Goal: Information Seeking & Learning: Learn about a topic

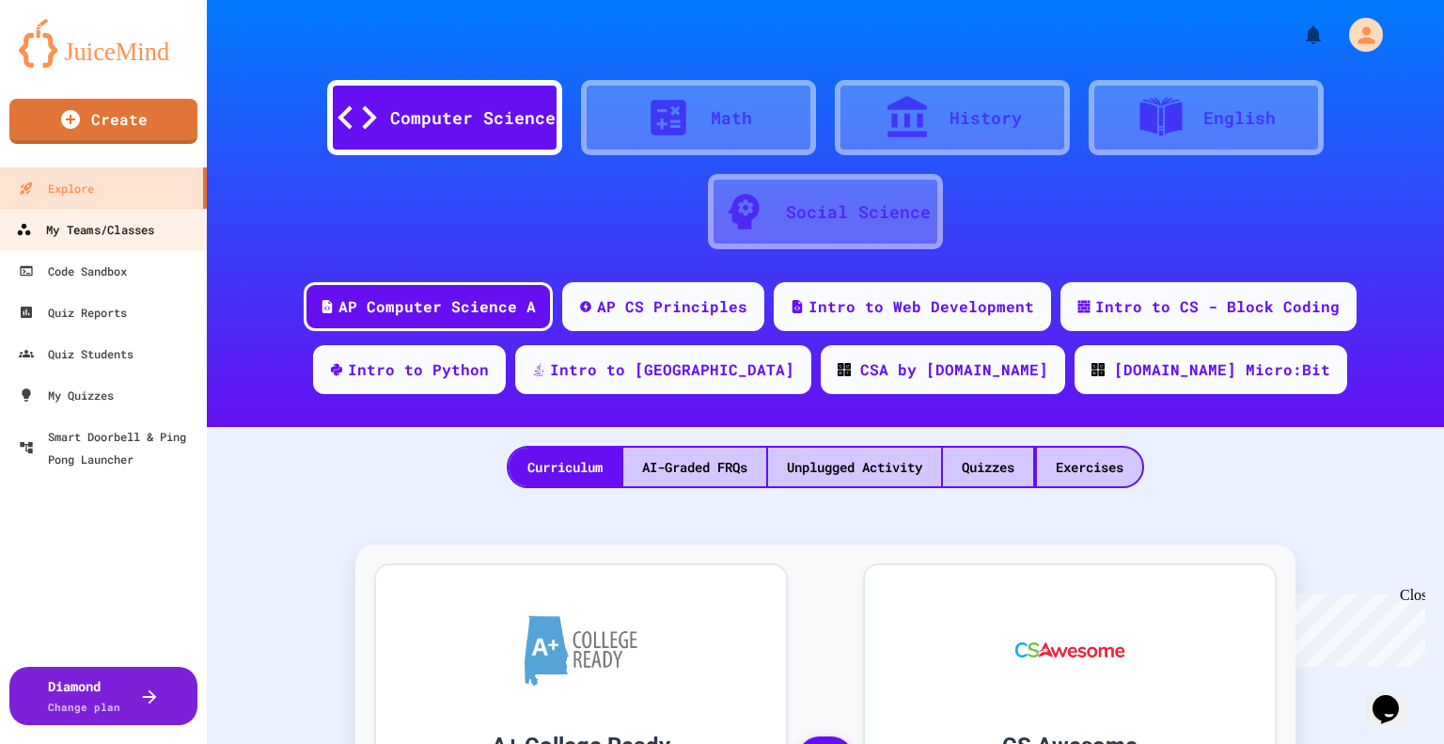
click at [108, 228] on div "My Teams/Classes" at bounding box center [85, 230] width 138 height 24
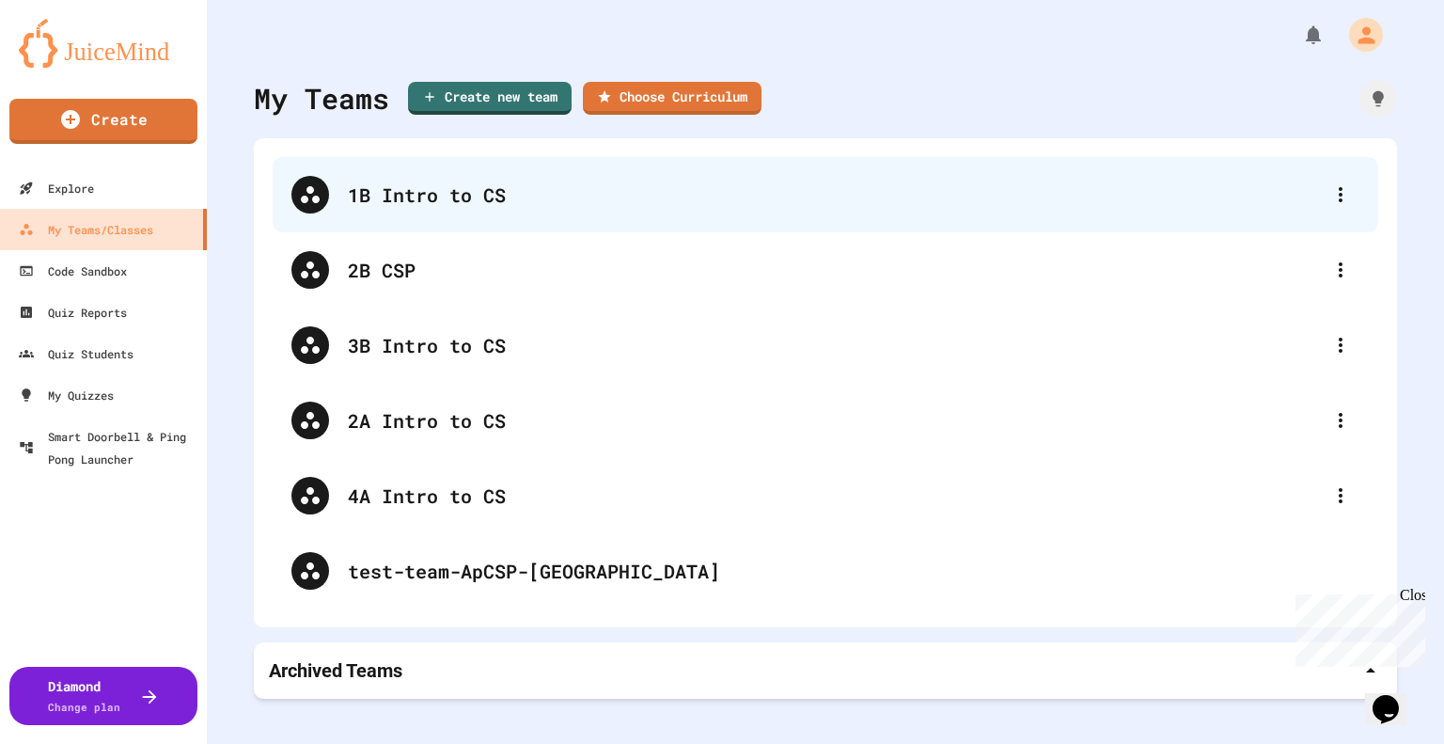
click at [417, 208] on div "1B Intro to CS" at bounding box center [835, 195] width 974 height 28
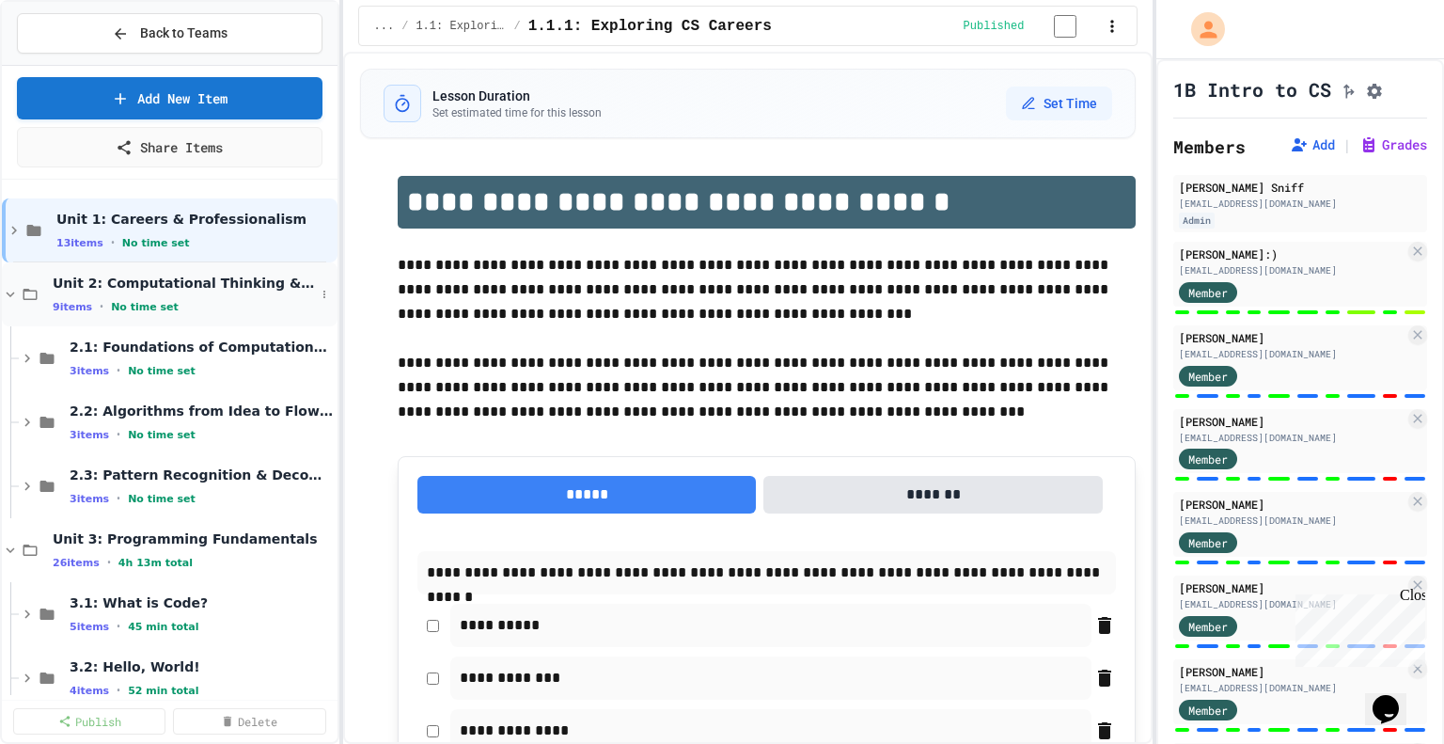
click at [11, 292] on icon at bounding box center [11, 294] width 8 height 6
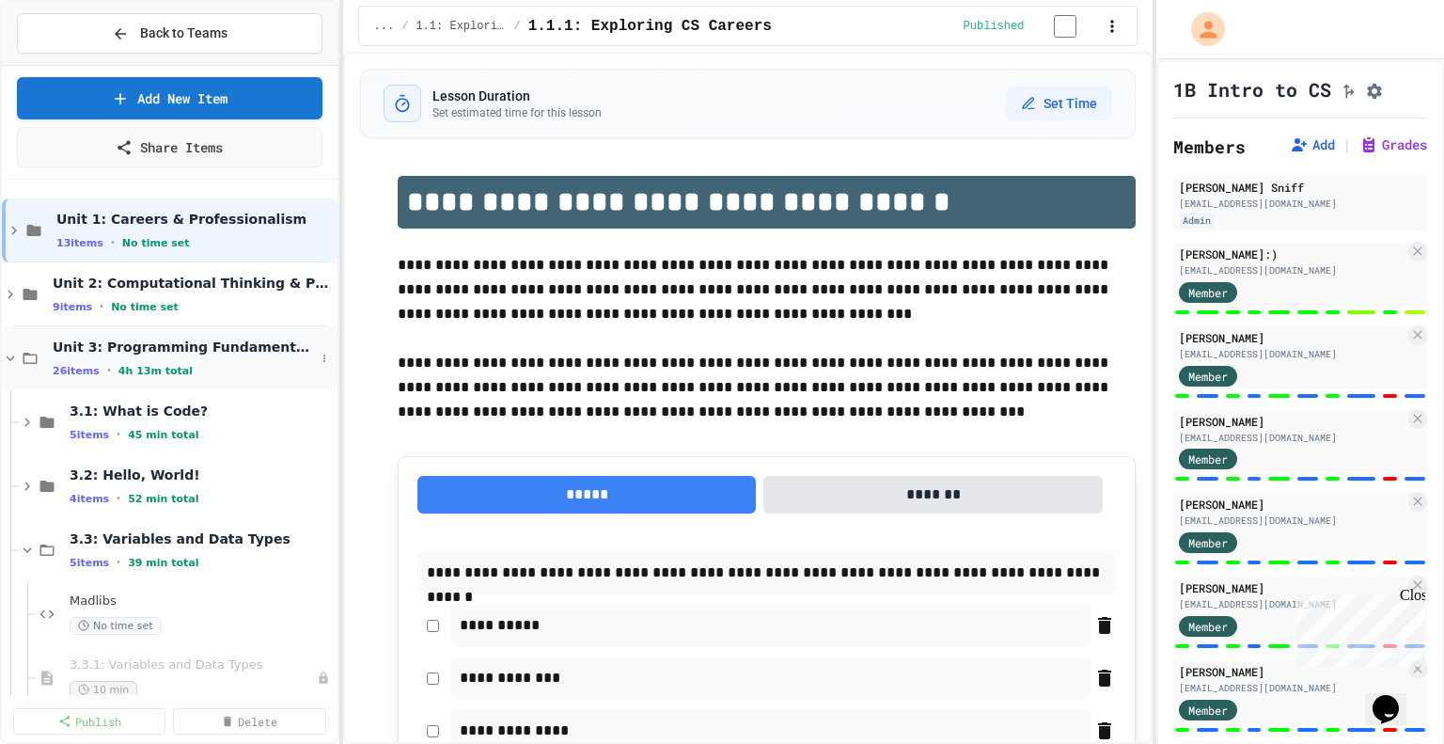
click at [8, 365] on div "Unit 3: Programming Fundamentals 26 items • 4h 13m total" at bounding box center [170, 358] width 336 height 64
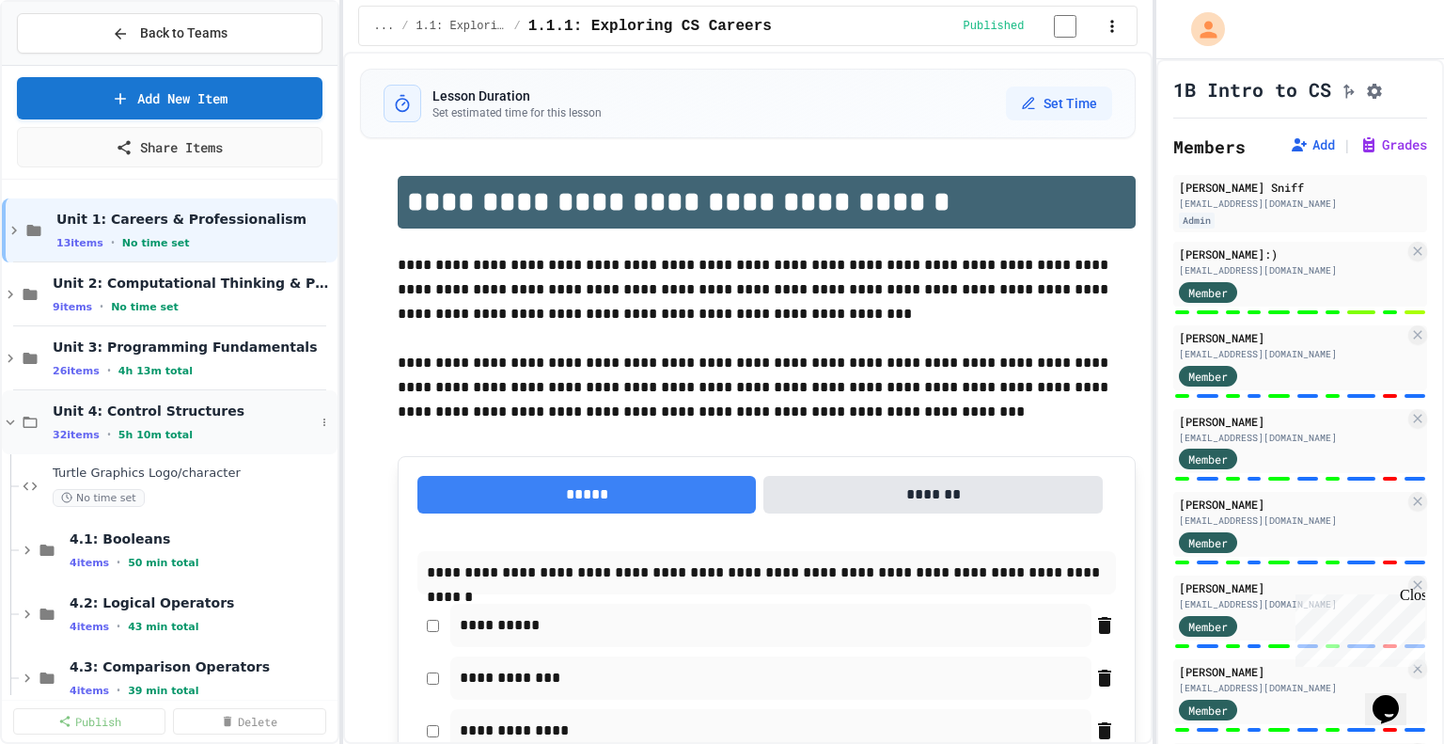
click at [8, 419] on icon at bounding box center [10, 422] width 17 height 17
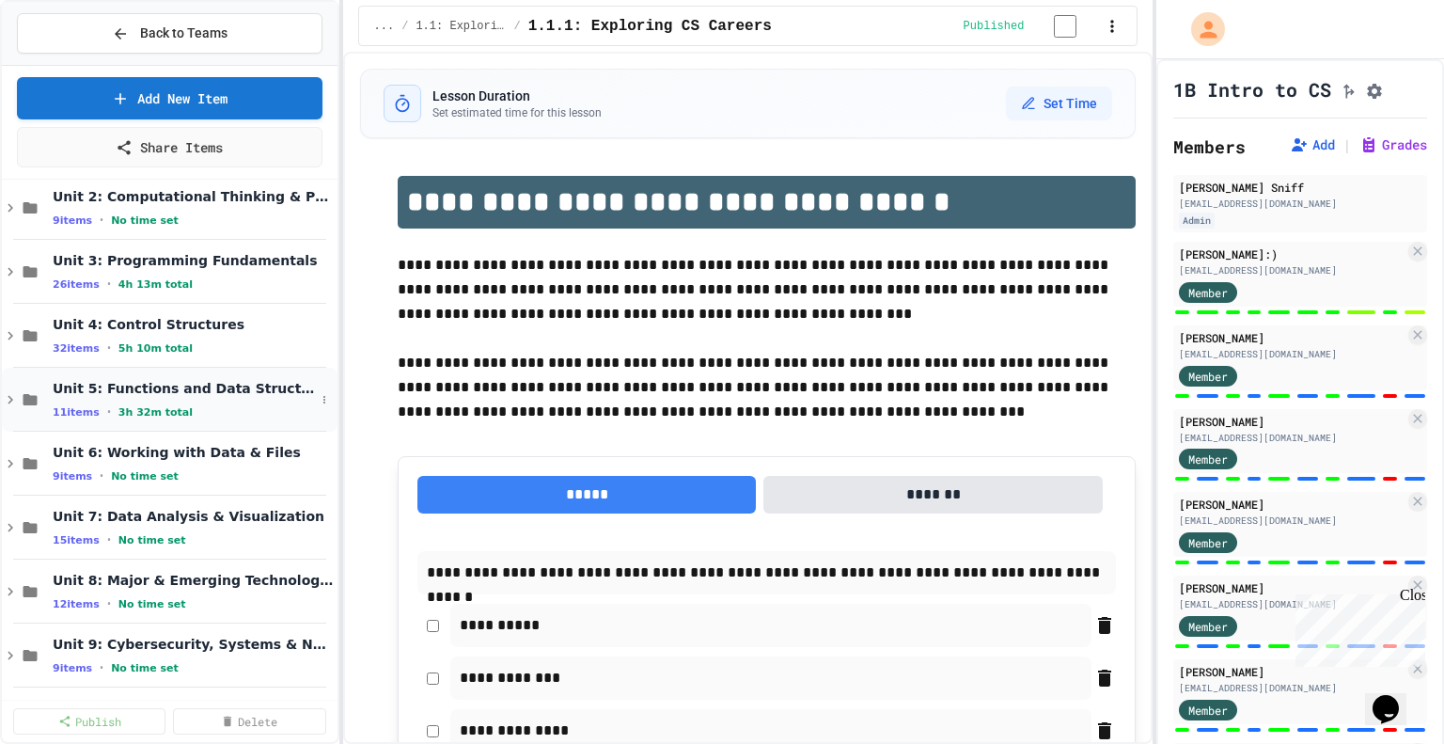
scroll to position [90, 0]
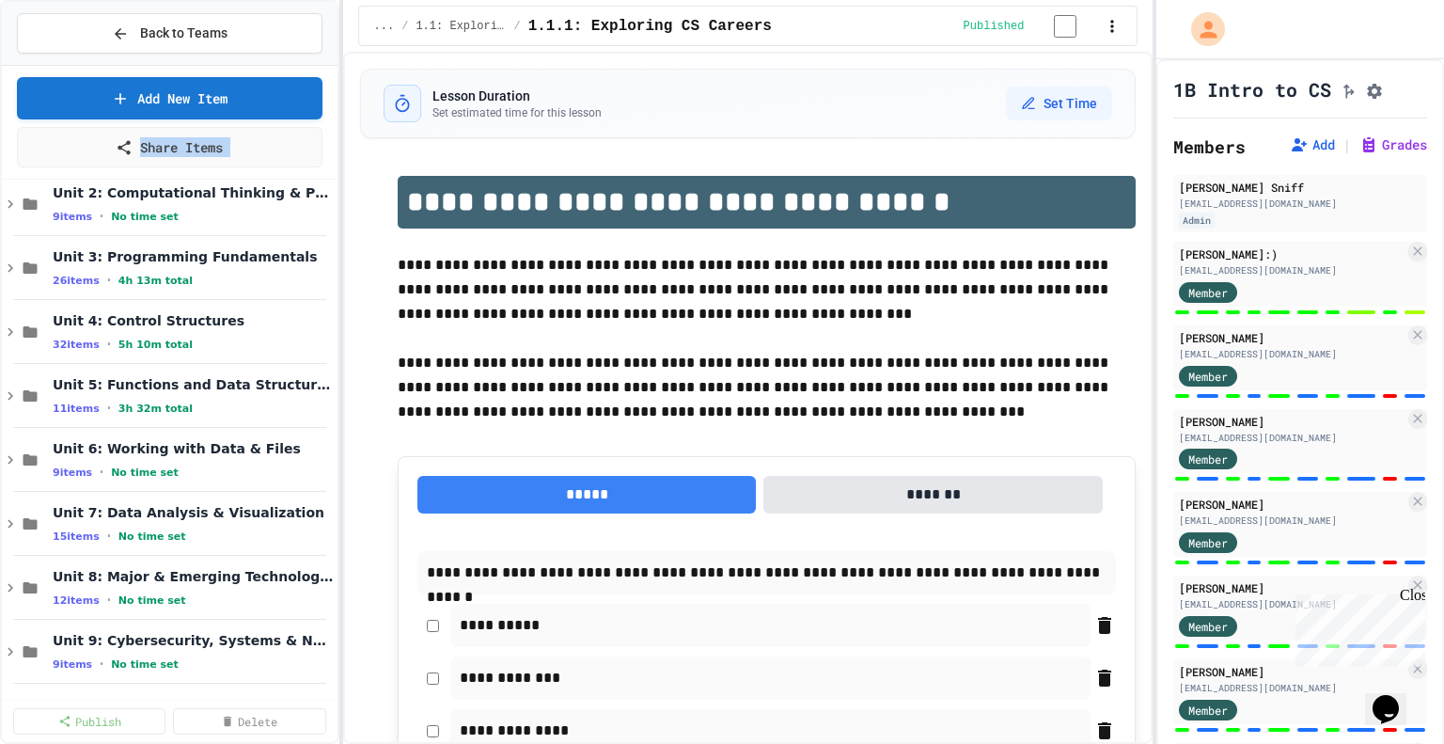
drag, startPoint x: 297, startPoint y: 695, endPoint x: 1, endPoint y: 169, distance: 603.2
click at [1, 169] on div "Back to Teams Add New Item Share Items Unit 1: Careers & Professionalism 13 ite…" at bounding box center [169, 372] width 339 height 744
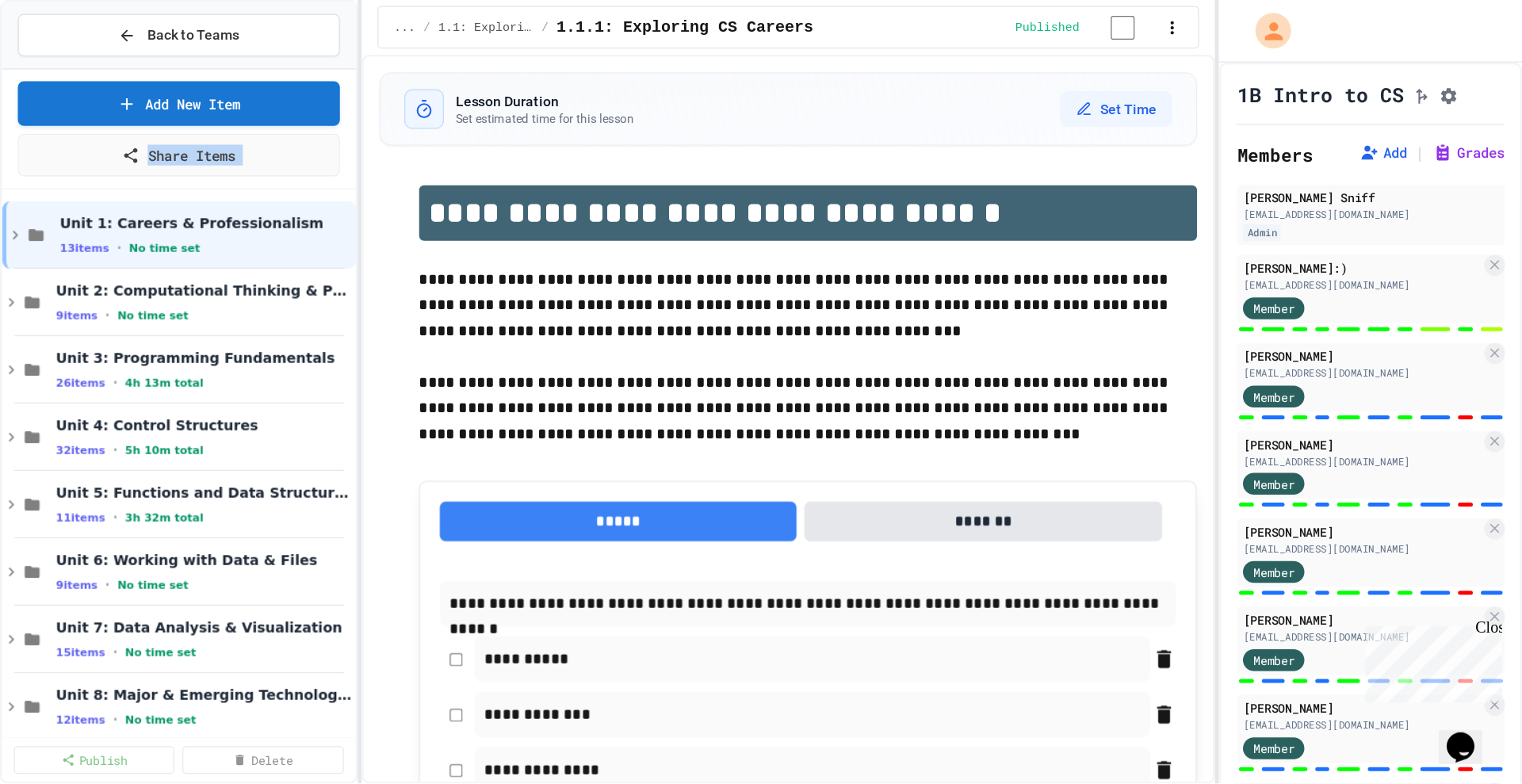
scroll to position [0, 0]
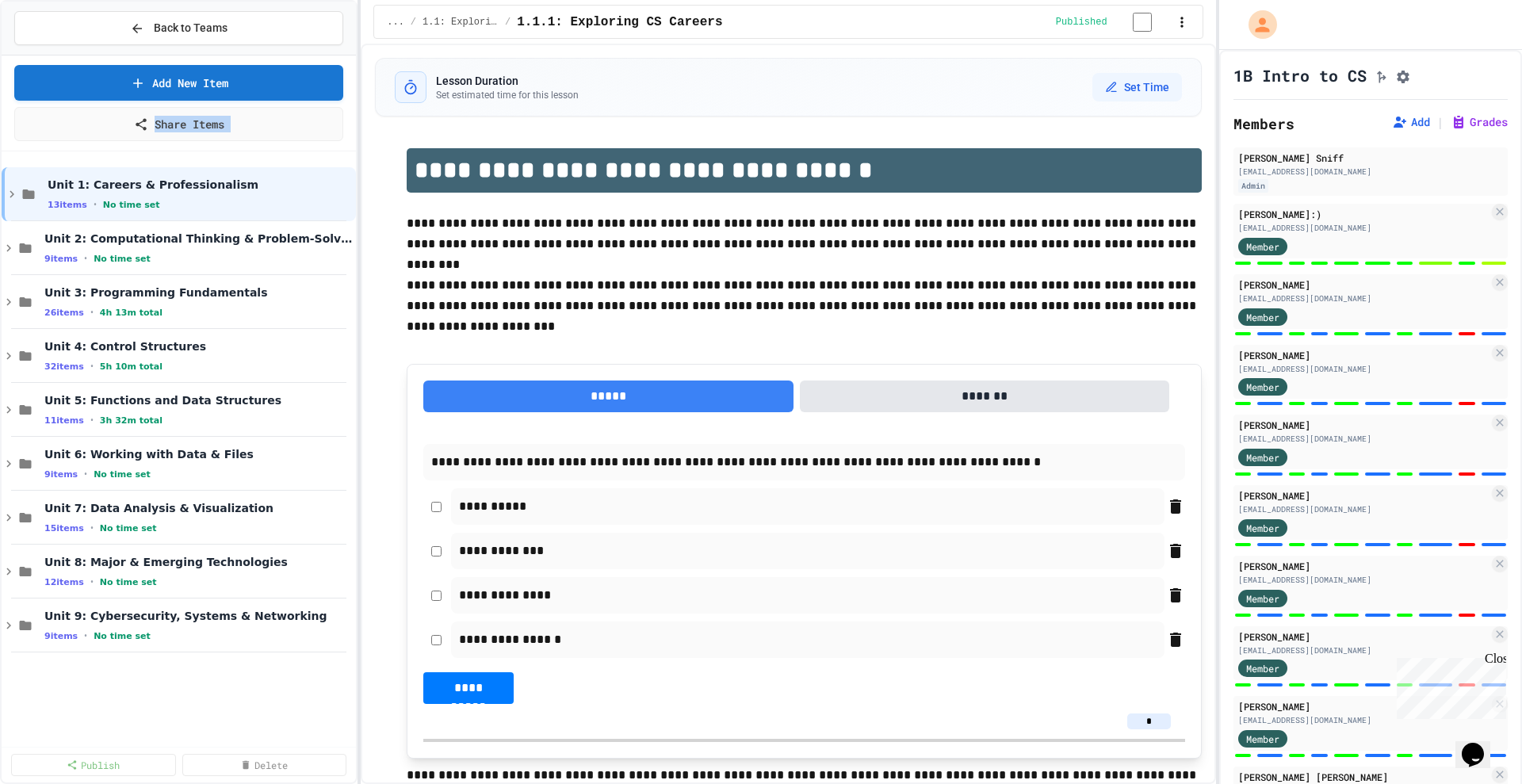
click at [273, 626] on div "Unit 1: Careers & Professionalism 13 items • No time set Unit 2: Computational …" at bounding box center [179, 448] width 354 height 583
click at [16, 303] on icon at bounding box center [25, 302] width 19 height 14
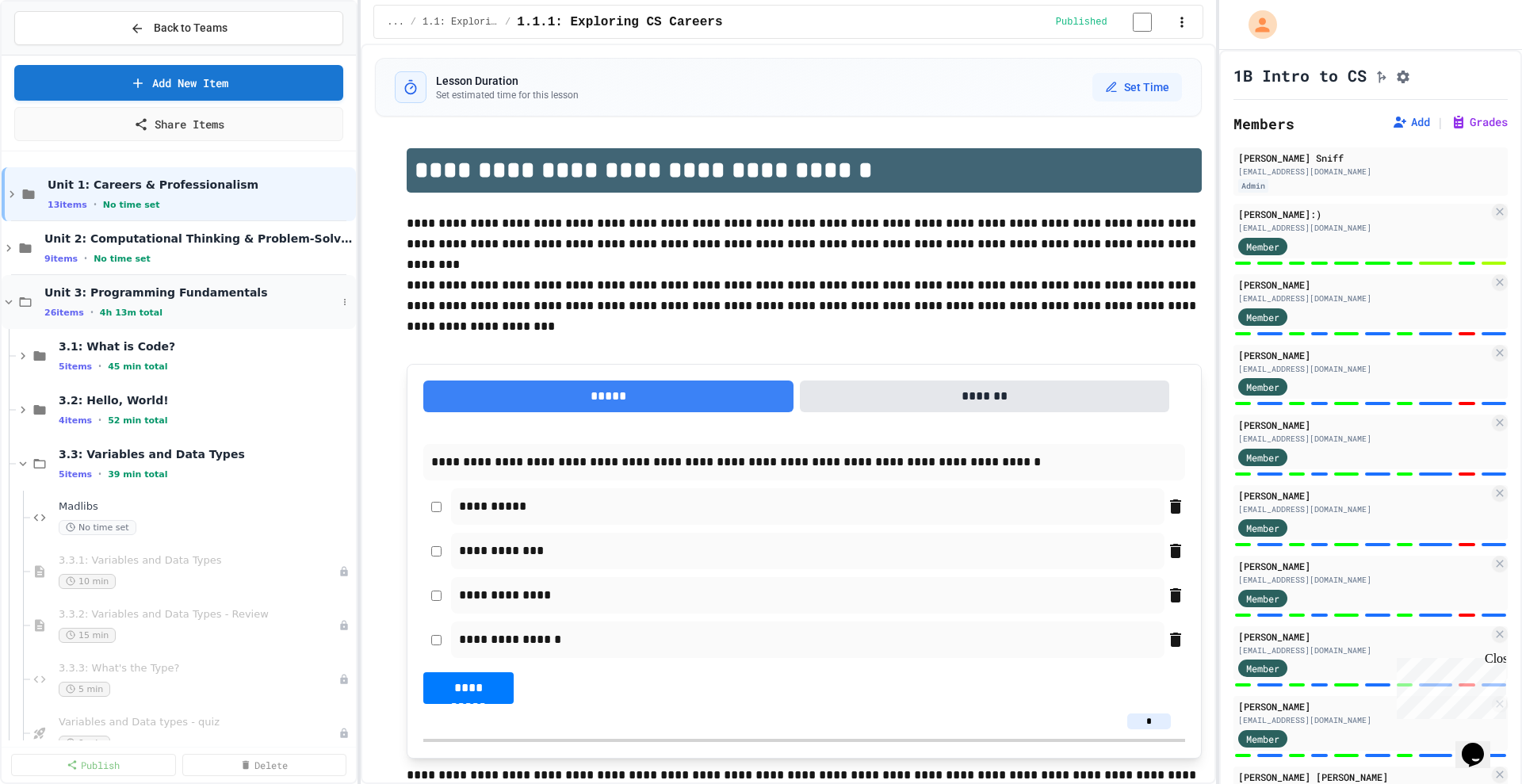
click at [21, 305] on icon at bounding box center [26, 302] width 12 height 9
